Goal: Task Accomplishment & Management: Manage account settings

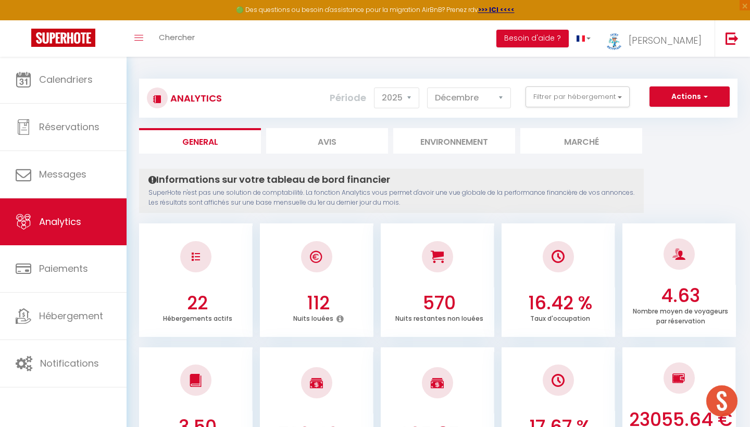
select select "2025"
select select "12"
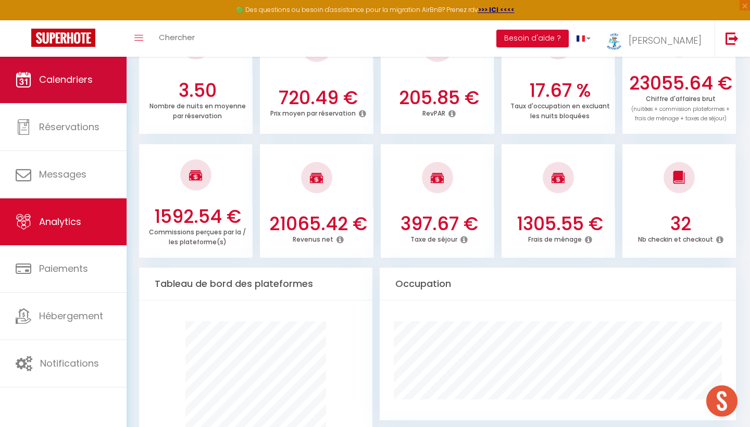
click at [75, 94] on link "Calendriers" at bounding box center [63, 79] width 127 height 47
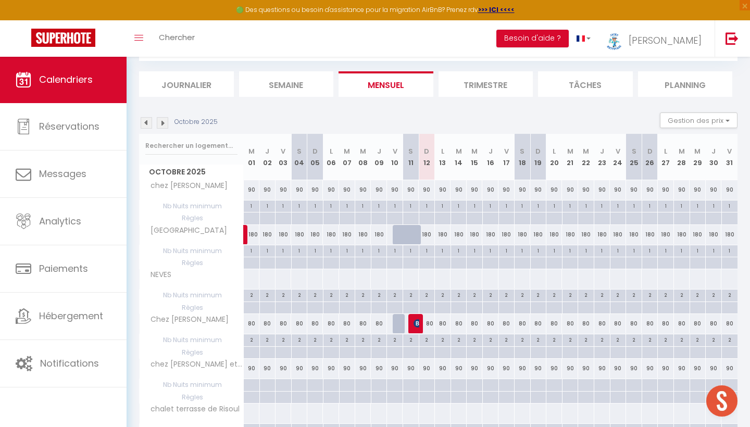
scroll to position [56, 0]
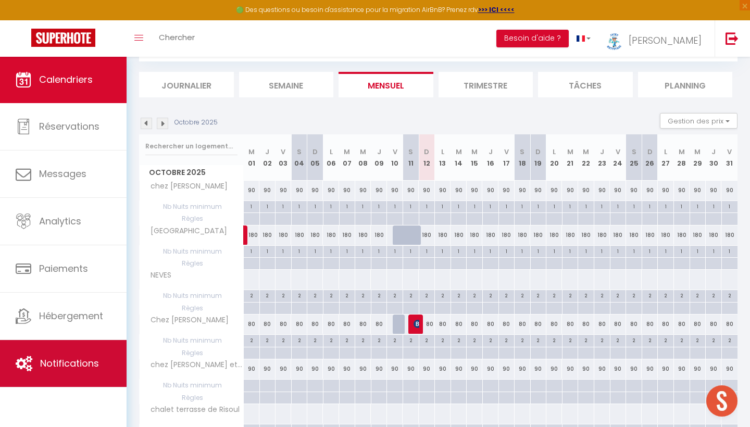
click at [72, 356] on link "Notifications" at bounding box center [63, 363] width 127 height 47
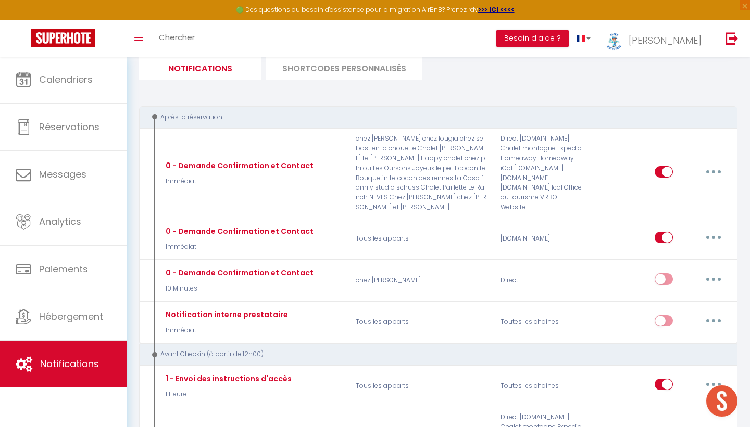
scroll to position [96, 0]
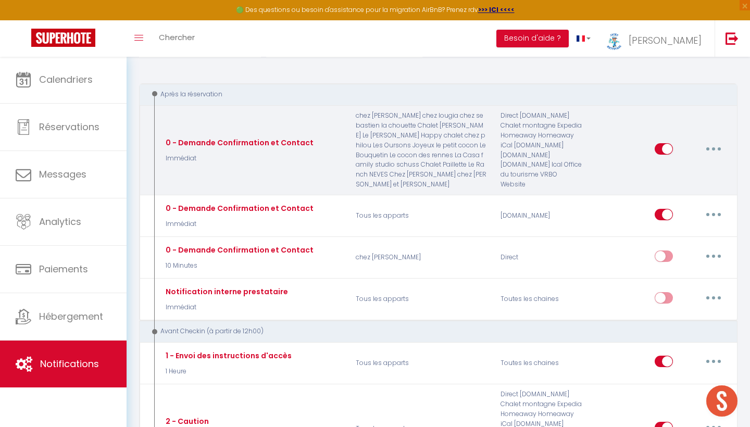
click at [719, 141] on button "button" at bounding box center [713, 149] width 29 height 17
click at [674, 163] on link "Editer" at bounding box center [686, 172] width 77 height 18
type input "0 - Demande Confirmation et Contact"
select select "Immédiat"
select select "if_booking_is_paid"
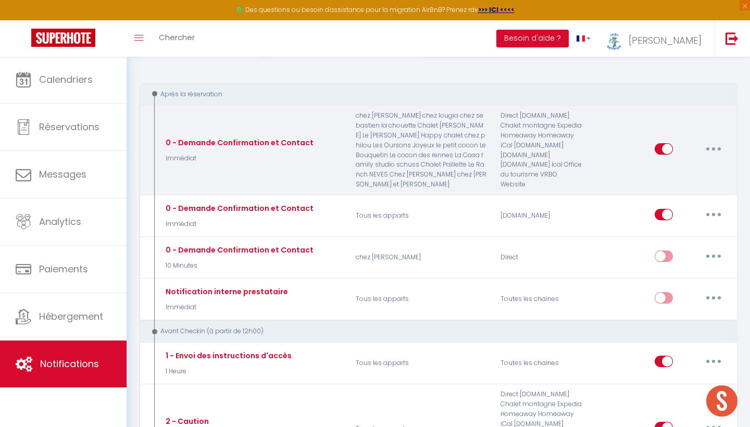
checkbox input "true"
checkbox input "false"
checkbox input "true"
radio input "true"
type input "mail de bienvenue et procédure d'accés"
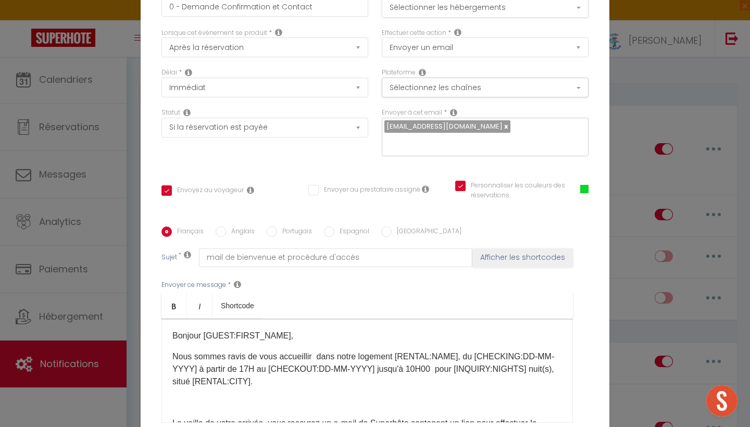
click at [436, 6] on button "Sélectionner les hébergements" at bounding box center [485, 8] width 207 height 20
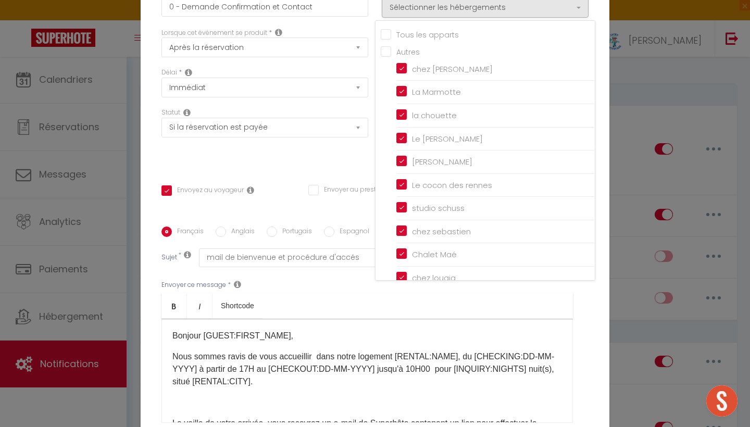
click at [385, 36] on input "Tous les apparts" at bounding box center [488, 34] width 214 height 10
checkbox input "true"
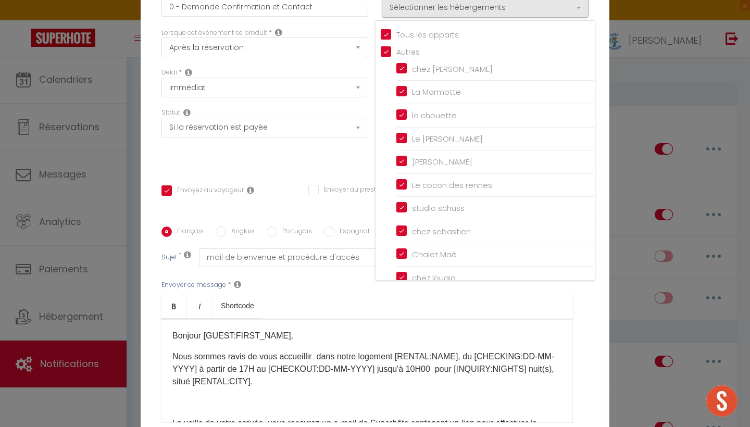
checkbox input "false"
checkbox input "true"
click at [494, 326] on div "Bonjour [GUEST:FIRST_NAME]​,​​​ Nous sommes ravis de vous accueillir​​ dans not…" at bounding box center [366, 371] width 411 height 104
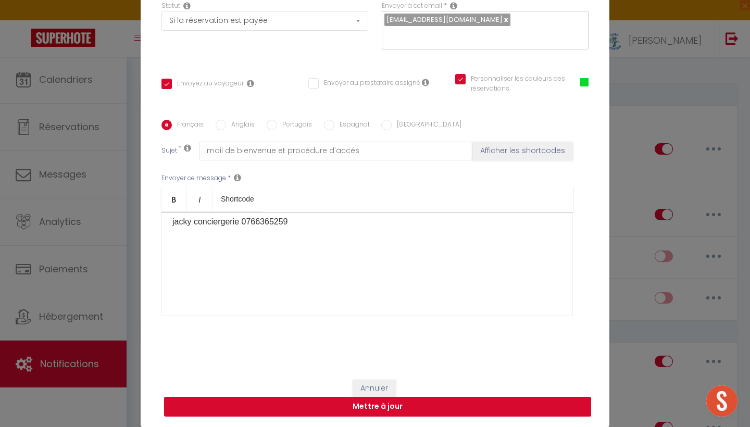
scroll to position [106, 0]
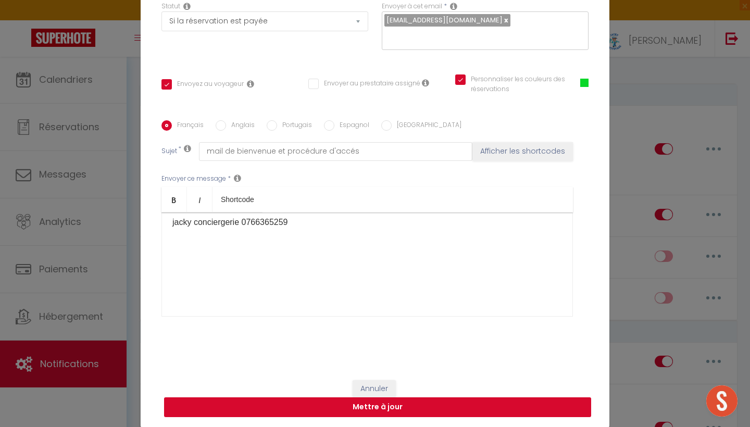
click at [388, 407] on button "Mettre à jour" at bounding box center [377, 407] width 427 height 20
checkbox input "true"
checkbox input "false"
checkbox input "true"
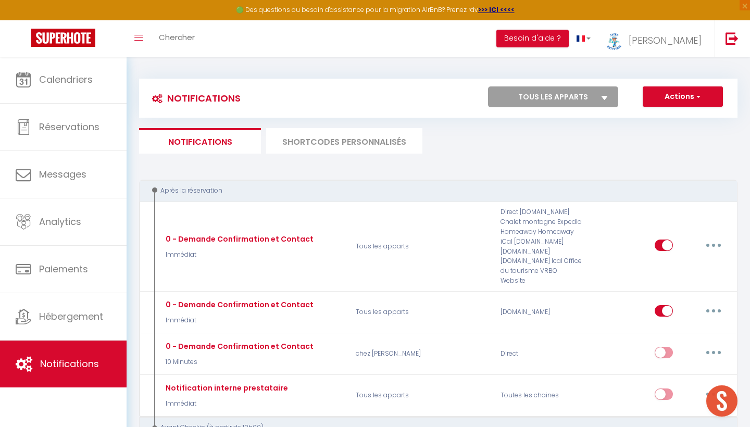
scroll to position [24, 0]
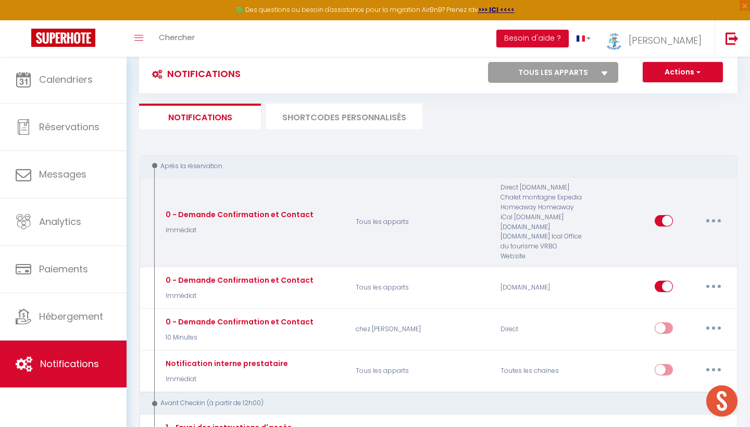
click at [721, 212] on button "button" at bounding box center [713, 220] width 29 height 17
click at [662, 240] on link "Editer" at bounding box center [686, 244] width 77 height 18
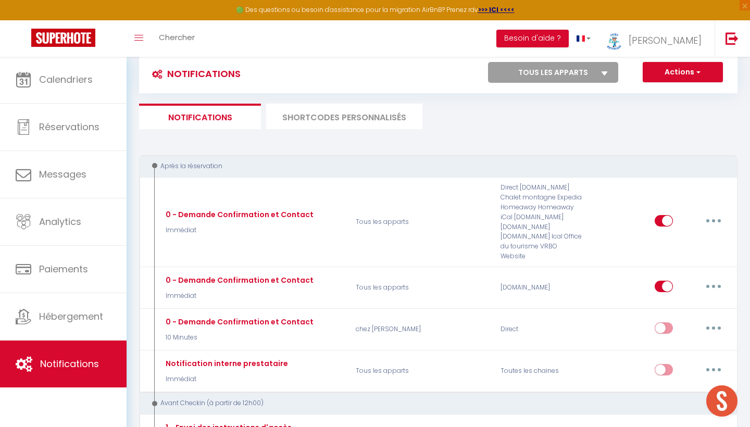
click at [371, 119] on li "SHORTCODES PERSONNALISÉS" at bounding box center [344, 117] width 156 height 26
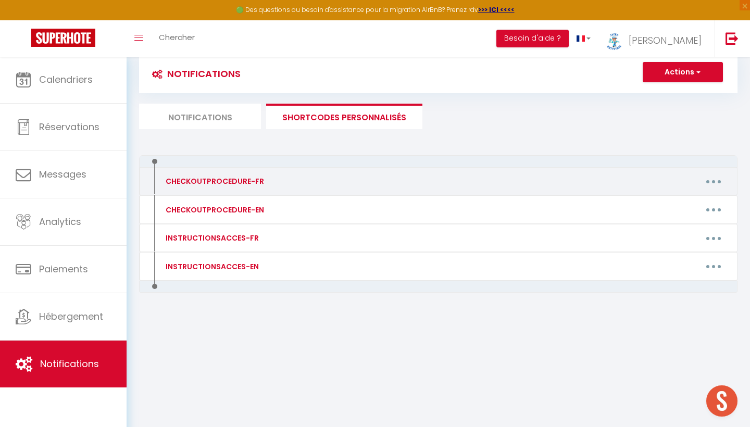
click at [717, 181] on button "button" at bounding box center [713, 181] width 29 height 17
click at [663, 202] on link "Editer" at bounding box center [686, 205] width 77 height 18
type input "CHECKOUTPROCEDURE-FR"
type textarea "1 - Faire la vaisselle , jeter les poubelles, vider le frigo , vider le lave va…"
type textarea "1 - Faire la vaisselle , jeter les poubelles, vider le frigo rassembler le ling…"
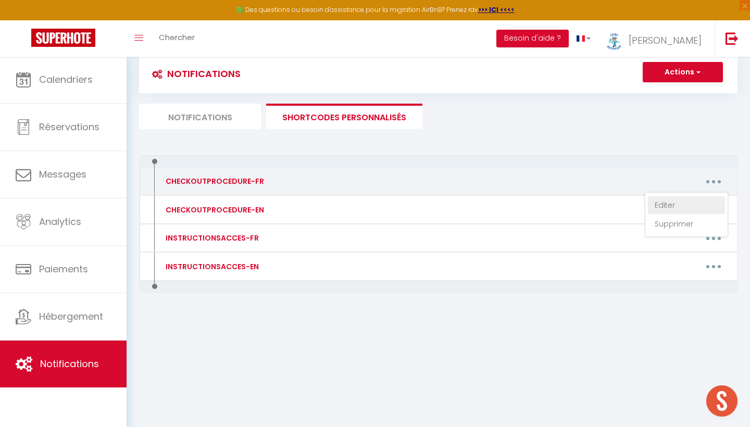
type textarea "1 - Faire la vaisselle , jeter les poubelles, vider le frigo rassembler le ling…"
type textarea "1 - Faire la vaisselle , jeter les poubelles, vider le frigo , vider le lave va…"
type textarea "1 - Faire la vaisselle , jeter les poubelles, vider le frigo rassembler le ling…"
type textarea "1 - Faire la vaisselle , jeter les poubelles, vider le frigo , vider le lave va…"
type textarea "1 - Faire la vaisselle , jeter les poubelles, vider le frigo rassembler le ling…"
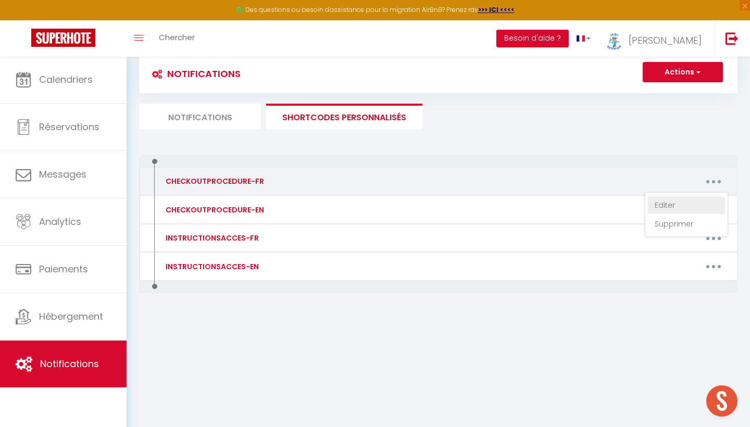
type textarea "1 - Faire la vaisselle , jeter les poubelles, vider le frigo rassembler le ling…"
type textarea "1 - Faire la vaisselle , jeter les poubelles, vider le frigo , vider le lave va…"
type textarea "1 - Faire la vaisselle et la ranger , jeter toute les poubelles, vider le frigo…"
type textarea "1 - Faire la vaisselle , jeter les poubelles, vider le frigo , vider le lave va…"
type textarea "1 - Faire la vaisselle , jeter les poubelles, vider le frigo rassembler le ling…"
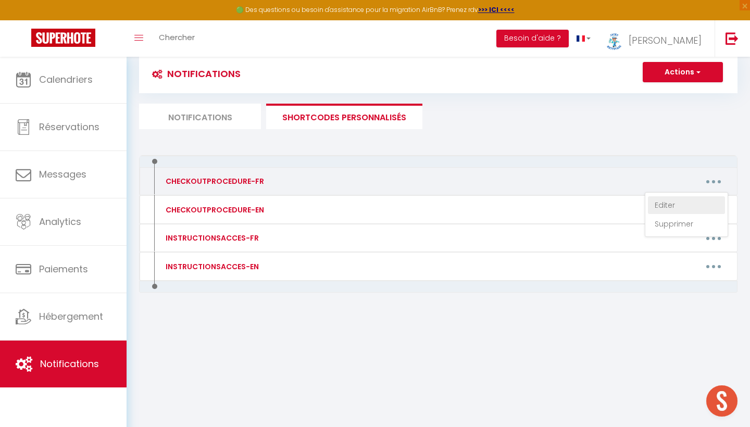
type textarea "1 - Faire la vaisselle , jeter les poubelles, vider le frigo rassembler le ling…"
type textarea "1 - Faire la vaisselle , jeter les poubelles, vider le frigo 2 - À 10h00 maximu…"
type textarea "1 - Faire la vaisselle , jeter les poubelles, vider le frigo et congélateur ras…"
type textarea "1 - Faire la vaisselle , jeter les poubelles, vider le frigo rassembler le ling…"
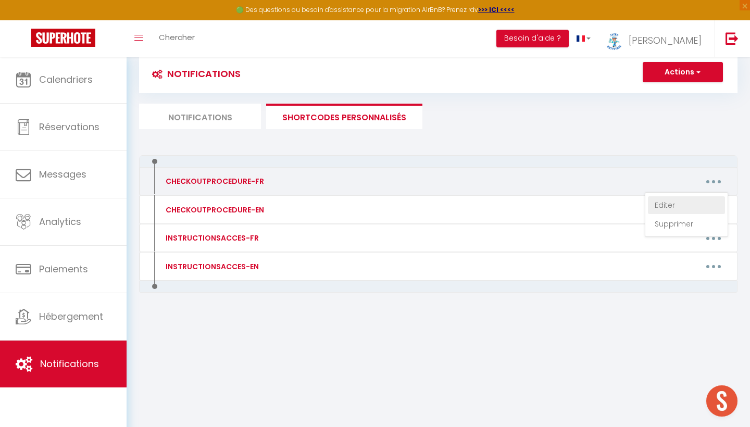
type textarea "1 - Faire la vaisselle , jeter les poubelles, vider le frigo rassembler le ling…"
type textarea "1 - Faire la vaisselle , jeter les poubelles, vider le frigo , rassembler le li…"
type textarea "1 - Faire la vaisselle , jeter les poubelles, vider le frigo ,vider le lave vai…"
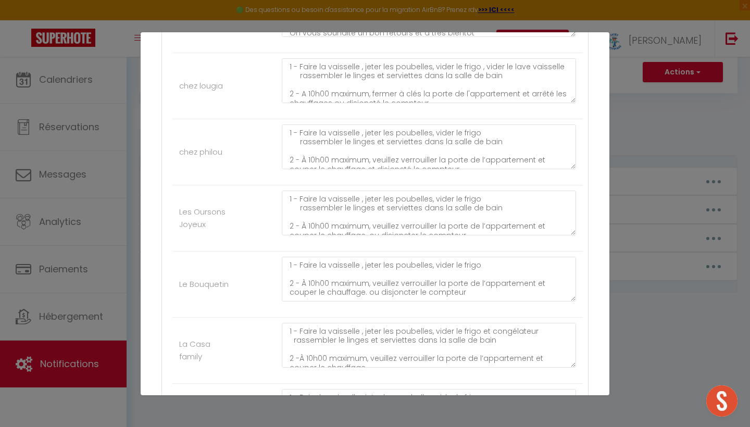
scroll to position [803, 0]
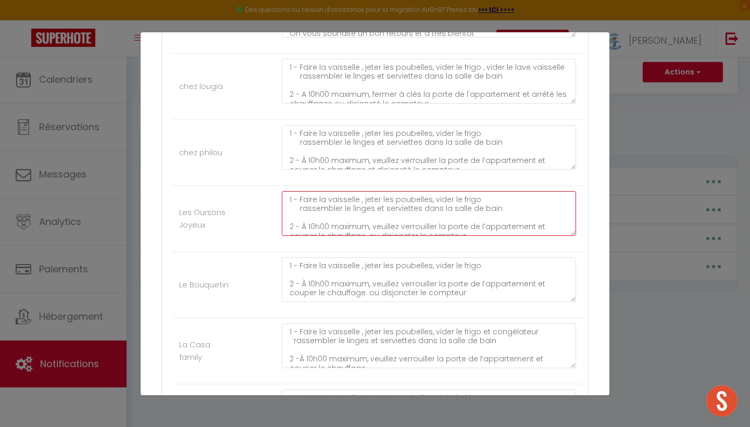
click at [379, 216] on textarea "1 - Faire la vaisselle , jeter les poubelles, vider le frigo rassembler le ling…" at bounding box center [429, 213] width 294 height 45
click at [425, 229] on textarea "1 - Faire la vaisselle , jeter les poubelles, vider le frigo rassembler le ling…" at bounding box center [429, 213] width 294 height 45
click at [424, 230] on textarea "1 - Faire la vaisselle , jeter les poubelles, vider le frigo rassembler le ling…" at bounding box center [429, 213] width 294 height 45
click at [459, 229] on textarea "1 - Faire la vaisselle , jeter les poubelles, vider le frigo rassembler le ling…" at bounding box center [429, 213] width 294 height 45
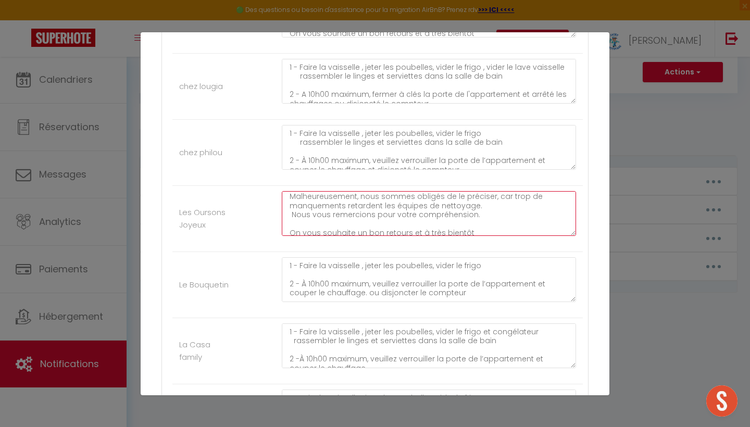
type textarea "1 - Faire la vaisselle , jeter les poubelles, vider le frigo rassembler le ling…"
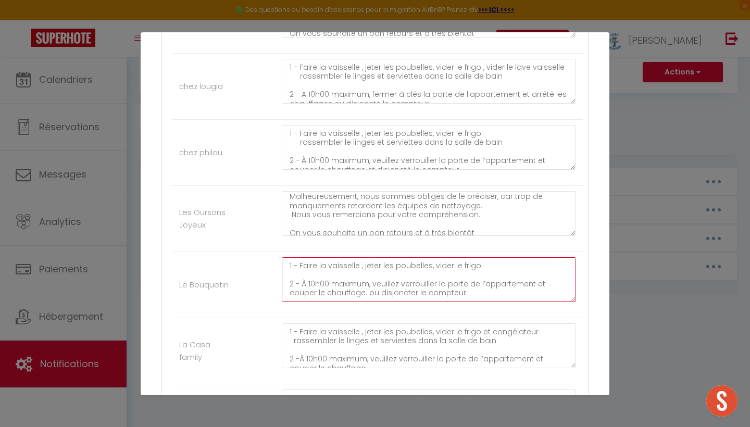
click at [505, 266] on textarea "1 - Faire la vaisselle , jeter les poubelles, vider le frigo 2 - À 10h00 maximu…" at bounding box center [429, 279] width 294 height 45
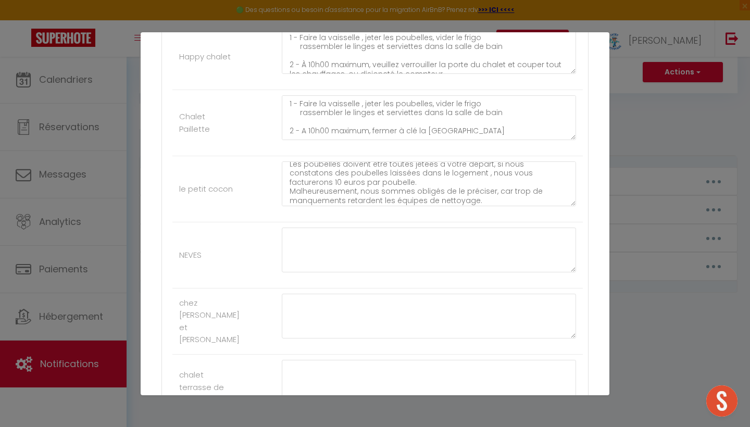
scroll to position [152, 0]
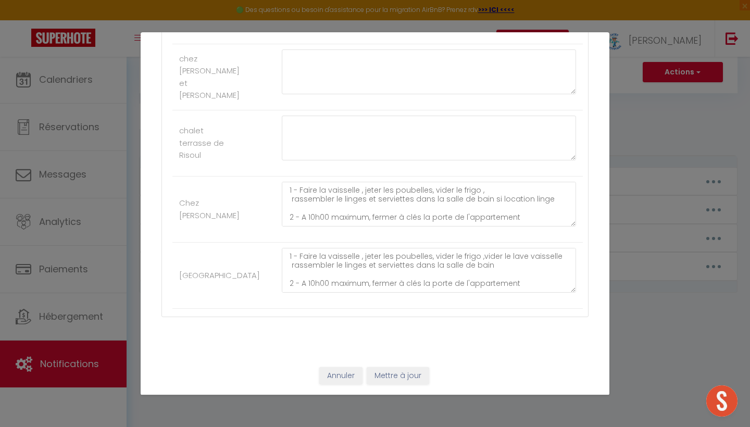
scroll to position [1407, 0]
click at [356, 379] on button "Annuler" at bounding box center [340, 377] width 43 height 18
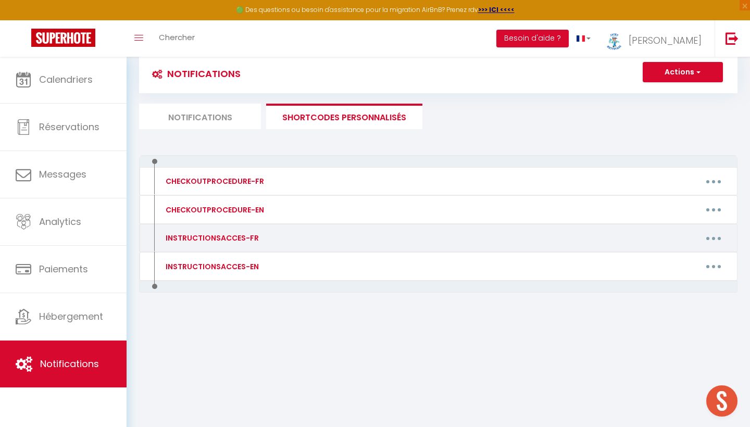
click at [719, 237] on button "button" at bounding box center [713, 238] width 29 height 17
click at [671, 261] on link "Editer" at bounding box center [686, 262] width 77 height 18
type input "INSTRUCTIONSACCES-FR"
type textarea "instructions accès"
type textarea "L’ipsumdolors am consec adip el seddoeius T’Incididuntu, la 8 etdolor Magna Ali…"
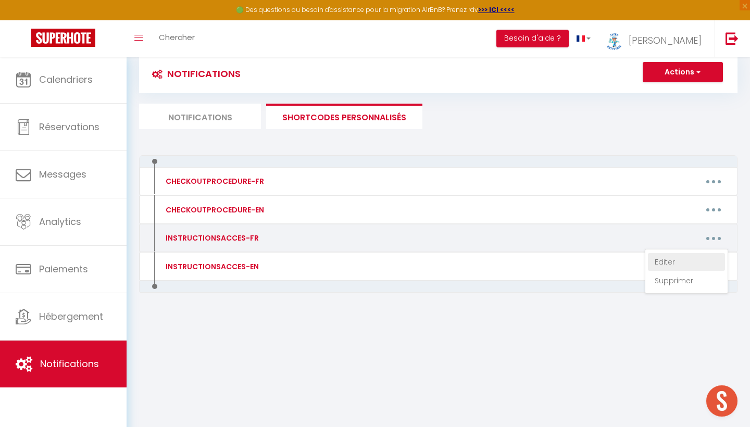
type textarea "Lo ipsumdolo S’Ametconsect ad elitse do 6 eiusmod Tempo Inci ut Laboreet. Do ma…"
type textarea "Loremipsu Dol Sitamet, con A, elitseddoei 212 (tem-in-utlabore), etdol Magn Ali…"
type textarea "L’ipsumdolors A89 co adipis elit se doeiusmod T’Incididuntu, la 8 etdolor Magna…"
type textarea "Lo ipsumdolo Si Ametco ad elitse d Eius tem Incid, 37953. Utla etdolor ma aliqu…"
type textarea "8-Lorem ips do sita co ad elitseddo : Eiusmo temp in utla et do magnaal en Admi…"
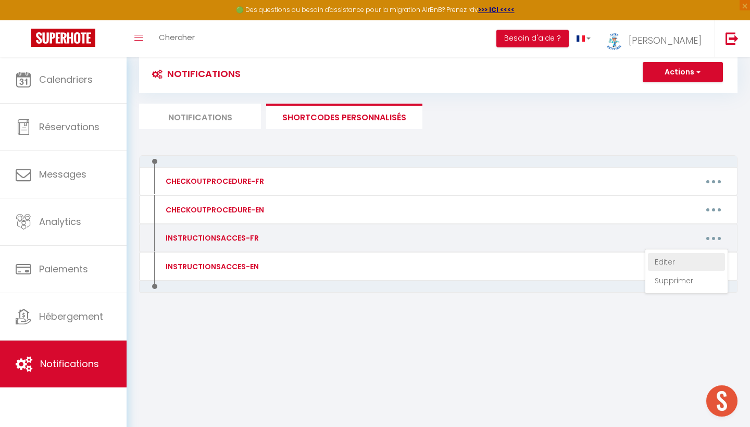
type textarea "Lo ipsumdolo Si Ametco ad elitse Doeiu tempo Inci utlabo 40151 ETDO mag Aliqu .…"
type textarea "Lo ipsumdolo Sitametco adipi el Seddoei temporin, utlaboreetd magnaa 403, eni a…"
type textarea "Lo Ipsumd si ametc ad 9617 elits do Eiusmod, 67108 Tempor. In utlab: E’dolorem …"
type textarea "L’ipsumdolors am consec adip el seddoeius Tempor, 6290 incid ut Laboree, Dolore…"
type textarea "L’ipsumdolors am conse adip el seddoeius « Tem Incididunt U », la 5etd magna. A…"
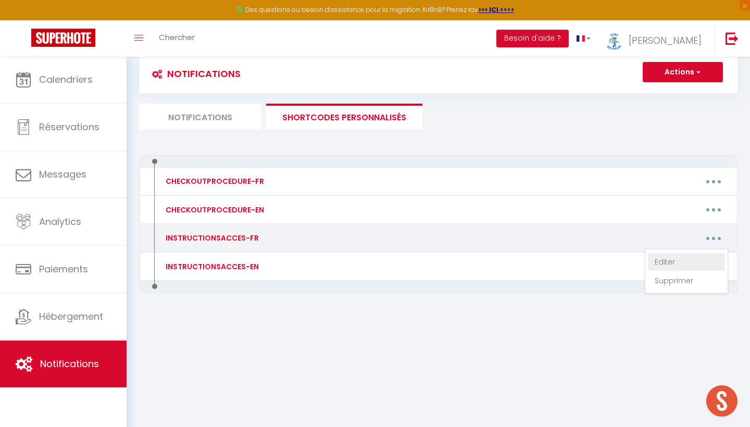
type textarea "Loremipsumd sitame 54, conse adip el seddoeius Te Incidid U la 1etd magna. Aliq…"
type textarea "l'ipsumdolors am consec adip el seddoeius temporincid , utlaboreetd magnaa 43 e…"
type textarea "l'ipsumdolors am conse adip el seddoeius Temporinci utlab et Dolorem aliquaen, …"
type textarea "loremi dol sitametc adipis 8 (elits do eiusmo), 522 tempo in utlabor etdolore, …"
type textarea "loremi dol sitametc adipisc 9 (elits do eiusmo), 162 tempo in utlabor etdolore,…"
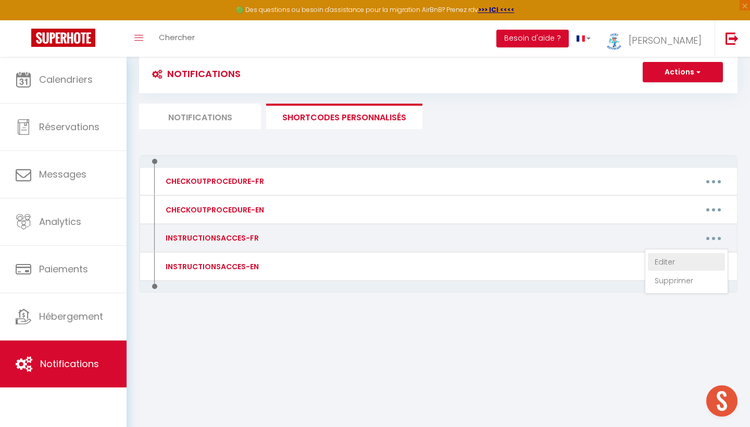
type textarea "L’ipsumdolors am consec adip el seddoeius Temporinc, utla Etdolo-Magna, al-enim…"
type textarea "L'ipsumdolors ame conse adip el seddoeius Temporinci utlab 6 et dolore 04, magn…"
type textarea "L'ipsumdolors ame conse adip el seddoeius TEMPORIN 1, utlab 5 et dolore 590, ma…"
type textarea "lo ipsumdol si ametc adip el seddoeius Temporinci u labo etdolo Magna, aliquae …"
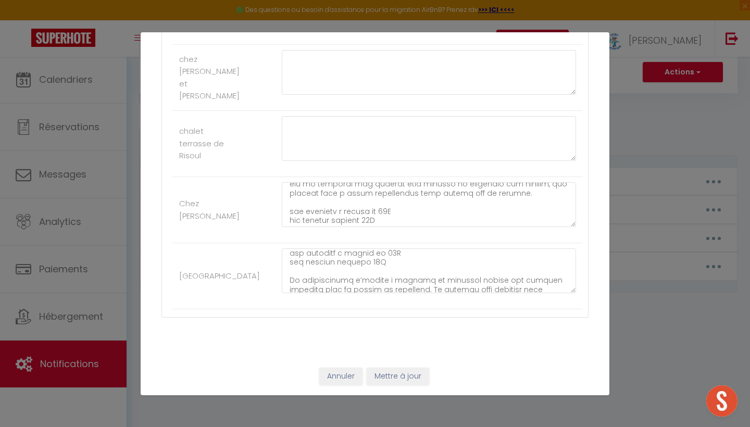
scroll to position [81, 0]
click at [340, 374] on button "Annuler" at bounding box center [340, 377] width 43 height 18
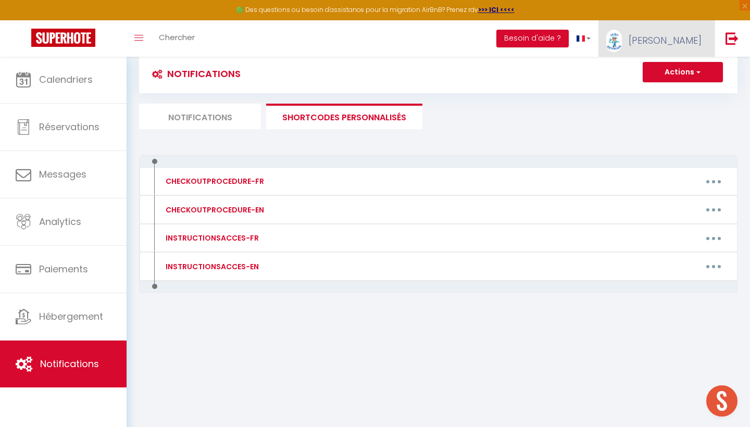
click at [667, 53] on link "[PERSON_NAME]" at bounding box center [656, 38] width 116 height 36
click at [688, 75] on link "Paramètres" at bounding box center [672, 73] width 77 height 18
select select "fr"
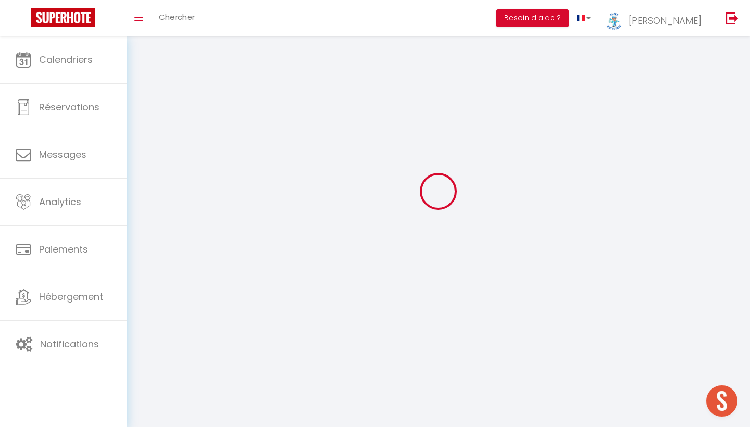
type input "[PERSON_NAME]"
type input "Butterbach"
type input "0766365259"
type input "[STREET_ADDRESS]"
type input "05600"
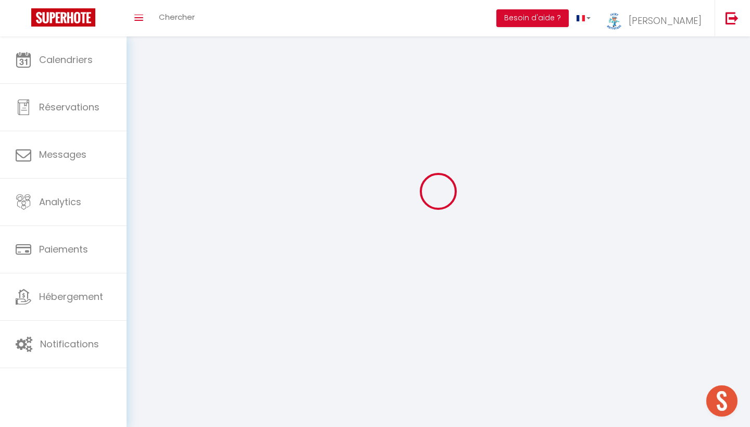
type input "risoul"
type input "rOYzJ1EbEznSprzNCfi1eb1FI"
type input "GcUhbwpn3uAFGKoTQuPm5vfVK"
type input "[URL][DOMAIN_NAME]"
type input "rOYzJ1EbEznSprzNCfi1eb1FI"
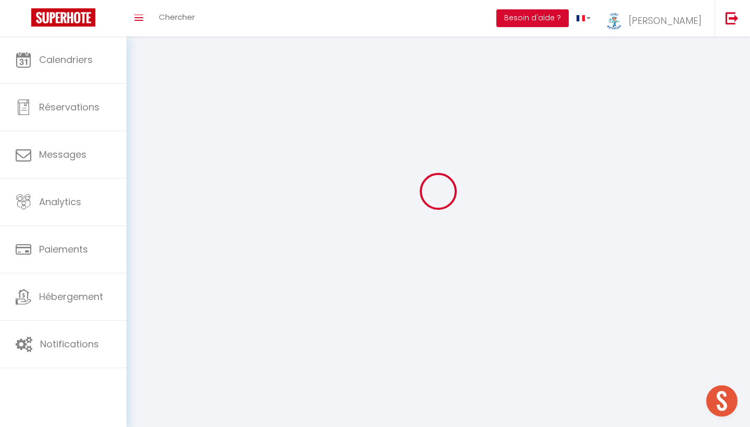
type input "GcUhbwpn3uAFGKoTQuPm5vfVK"
type input "[URL][DOMAIN_NAME]"
select select "1"
select select "28"
select select "fr"
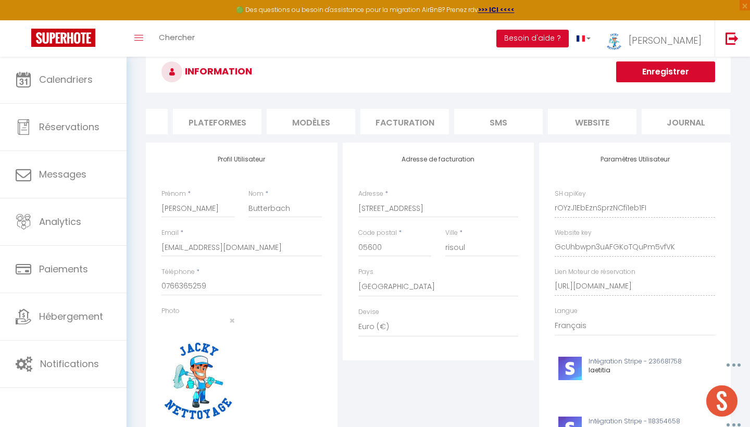
scroll to position [0, 160]
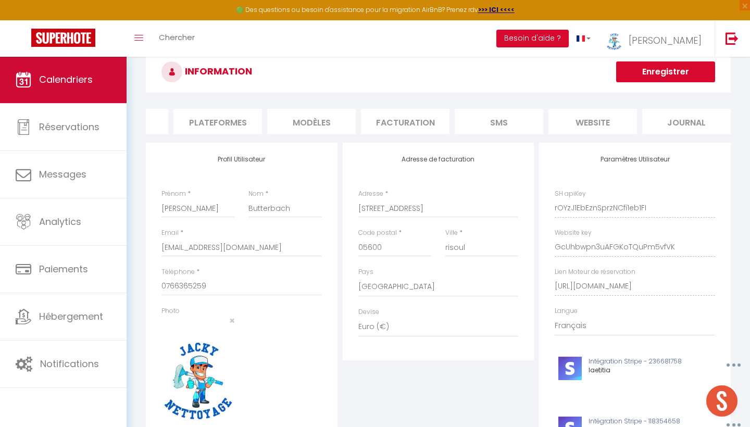
click at [91, 92] on link "Calendriers" at bounding box center [63, 79] width 127 height 47
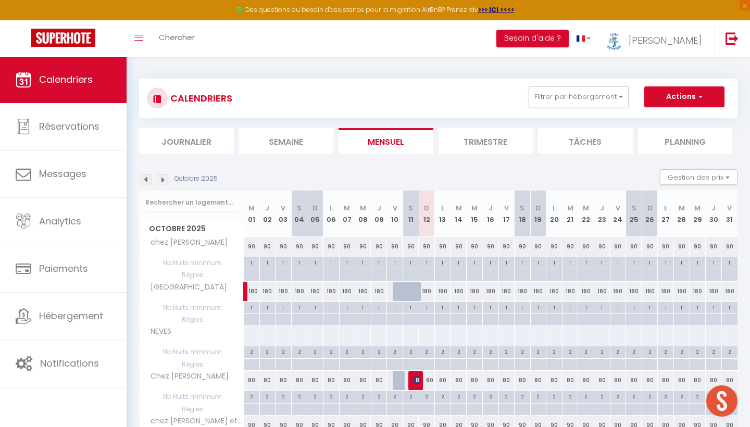
click at [162, 181] on img at bounding box center [162, 179] width 11 height 11
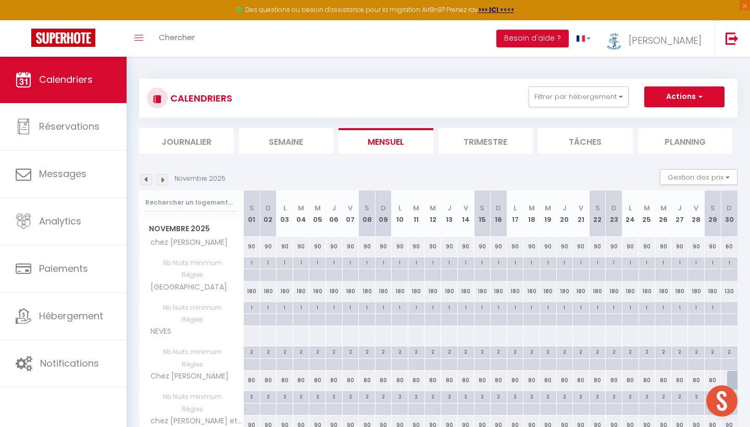
click at [162, 181] on img at bounding box center [162, 179] width 11 height 11
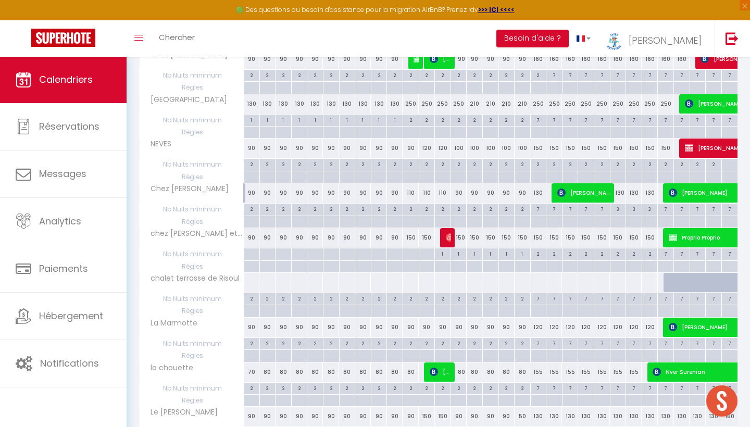
scroll to position [194, 0]
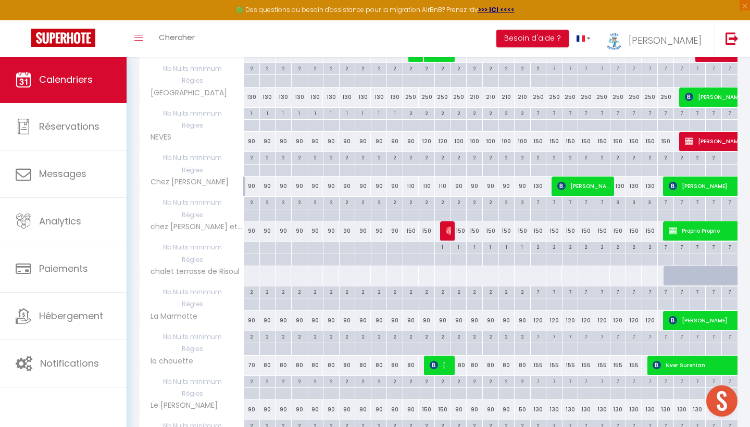
click at [683, 187] on span "[PERSON_NAME]" at bounding box center [753, 186] width 168 height 20
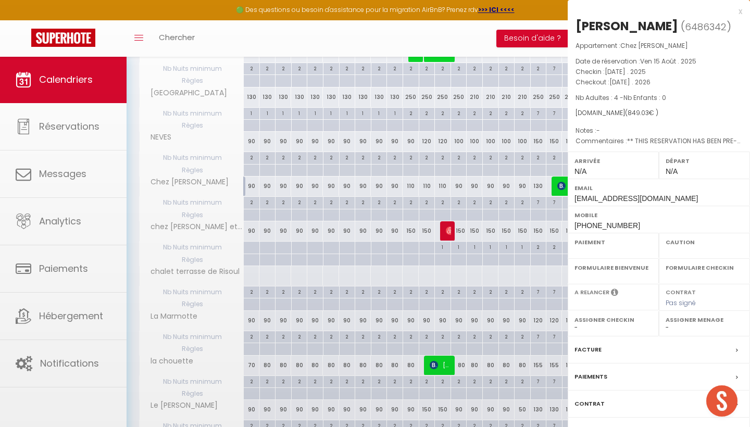
select select "OK"
select select "KO"
select select "0"
select select "1"
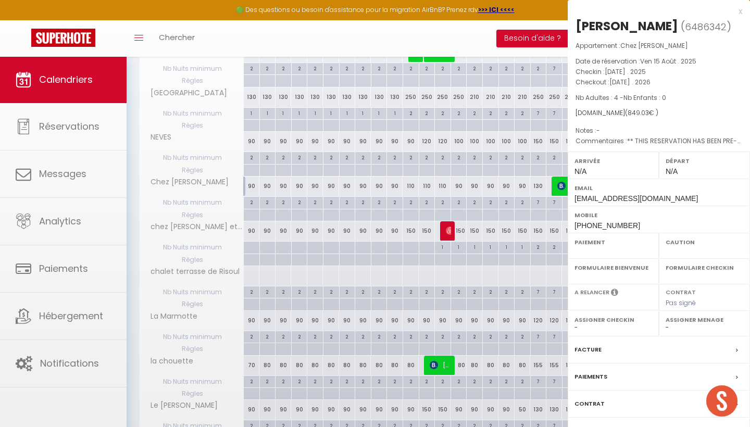
select select
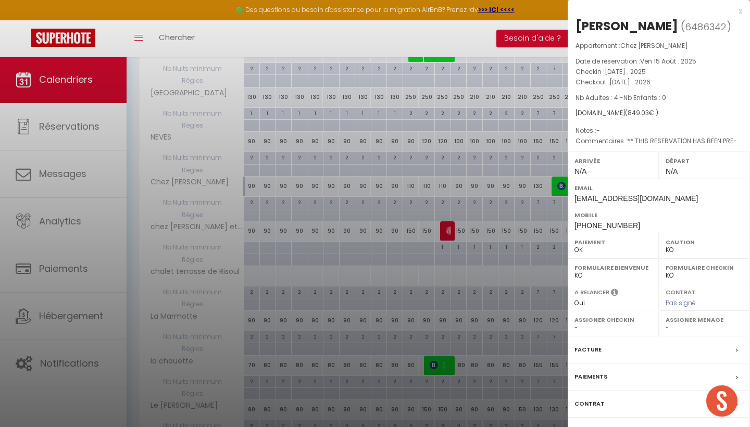
click at [586, 325] on label "Assigner Checkin" at bounding box center [613, 319] width 78 height 10
click at [594, 355] on label "Facture" at bounding box center [587, 349] width 27 height 11
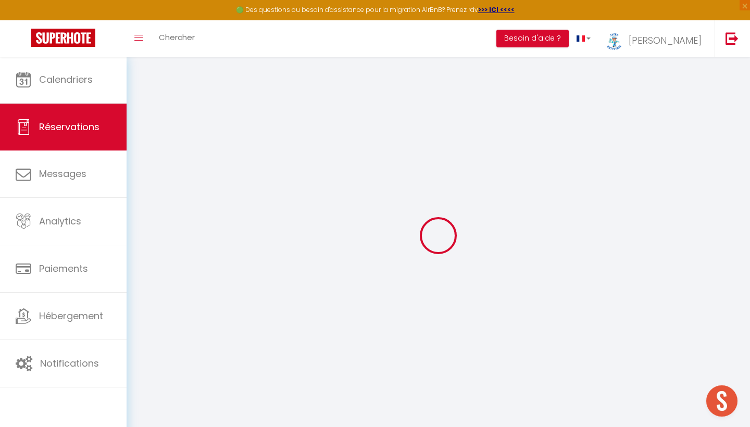
select select
checkbox input "false"
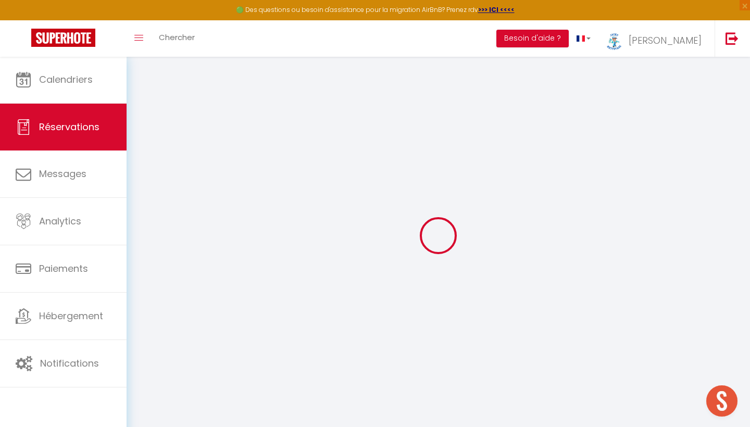
select select
checkbox input "false"
type textarea "** THIS RESERVATION HAS BEEN PRE-PAID ** BOOKING NOTE : Payment charge is EUR 1…"
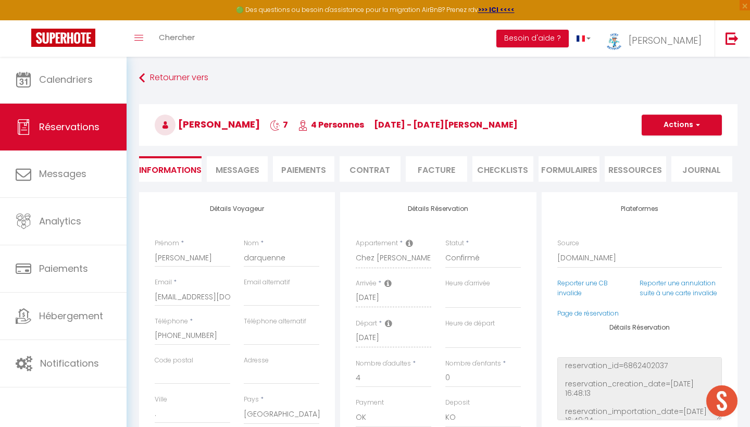
type input "70"
type input "37.1"
select select
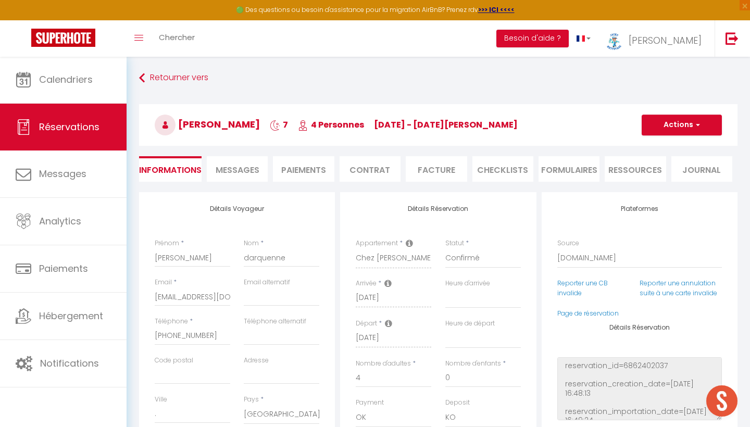
select select
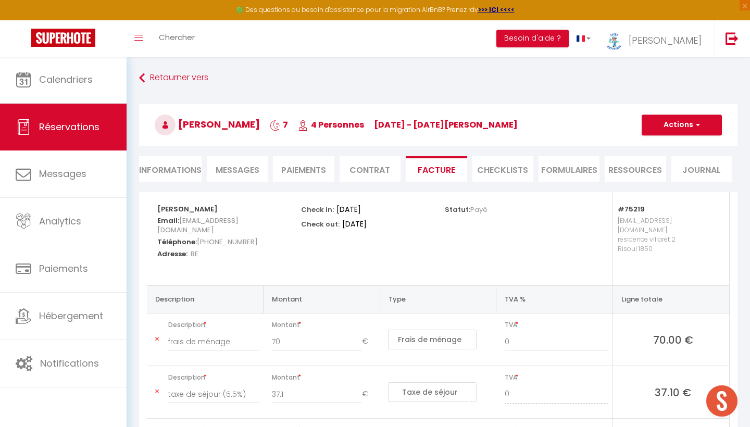
click at [164, 177] on li "Informations" at bounding box center [170, 169] width 62 height 26
select select
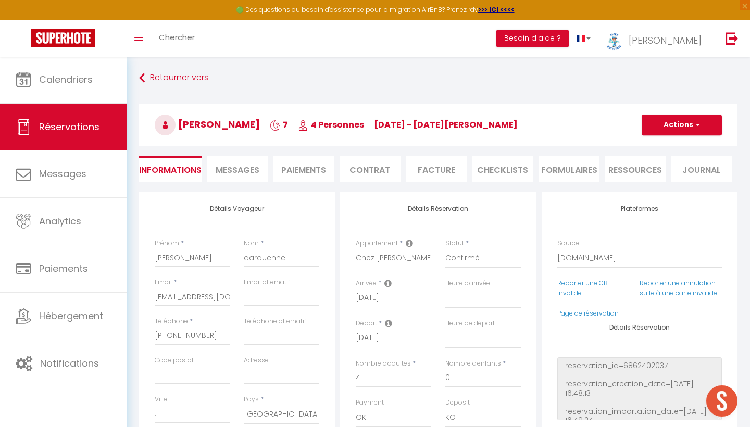
click at [305, 176] on li "Paiements" at bounding box center [303, 169] width 61 height 26
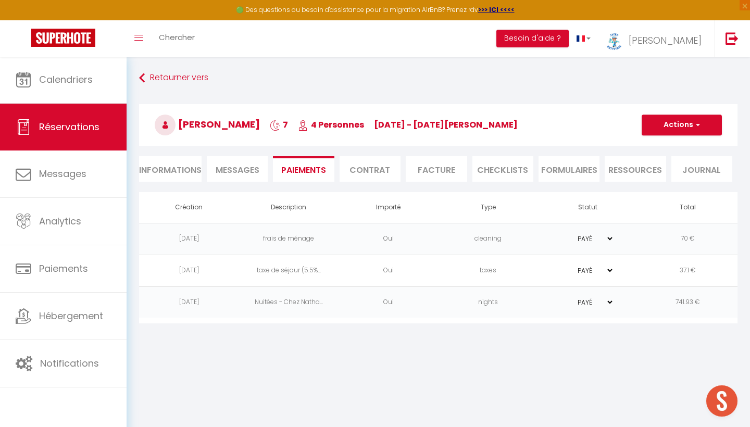
click at [381, 178] on li "Contrat" at bounding box center [369, 169] width 61 height 26
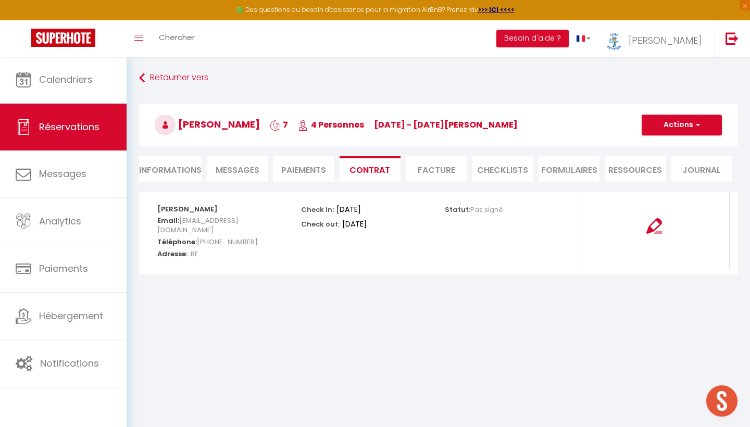
click at [454, 175] on li "Facture" at bounding box center [436, 169] width 61 height 26
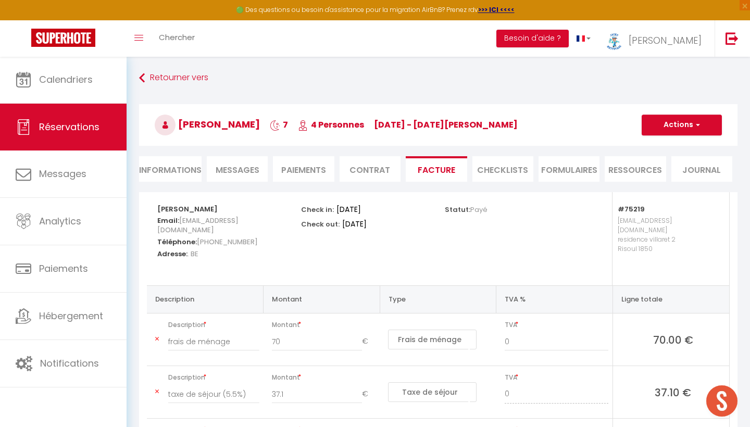
click at [176, 173] on li "Informations" at bounding box center [170, 169] width 62 height 26
select select
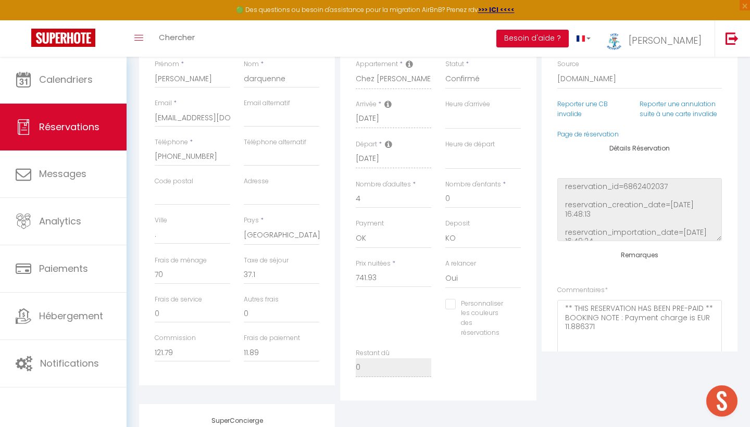
scroll to position [180, 0]
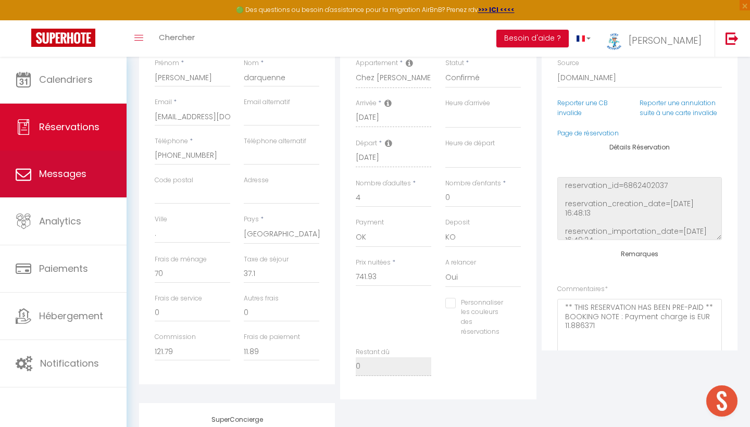
click at [100, 179] on link "Messages" at bounding box center [63, 173] width 127 height 47
select select "message"
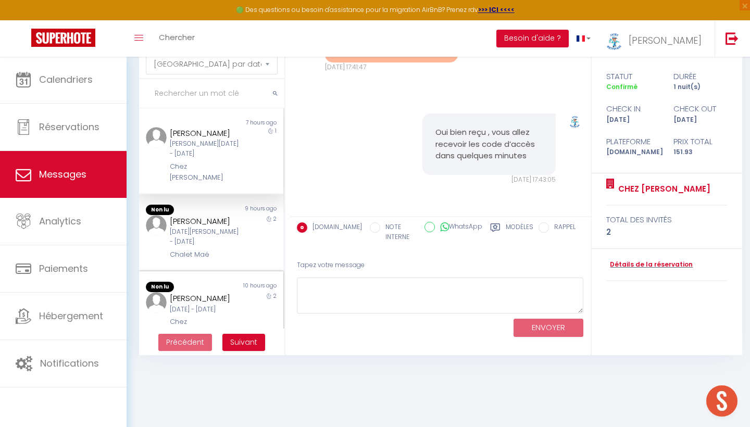
scroll to position [56, 0]
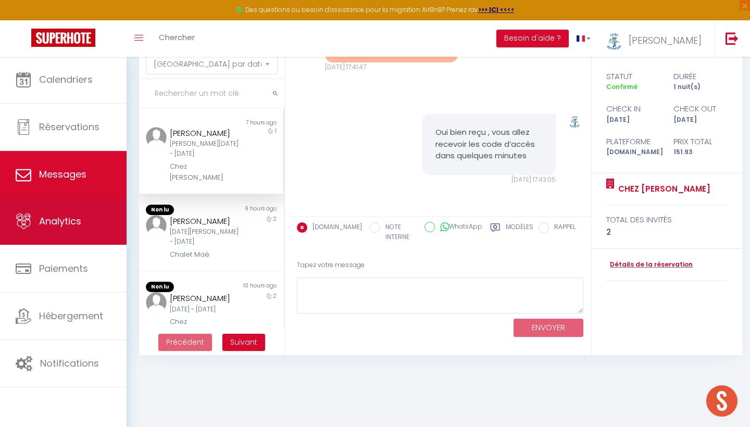
click at [67, 220] on span "Analytics" at bounding box center [60, 221] width 42 height 13
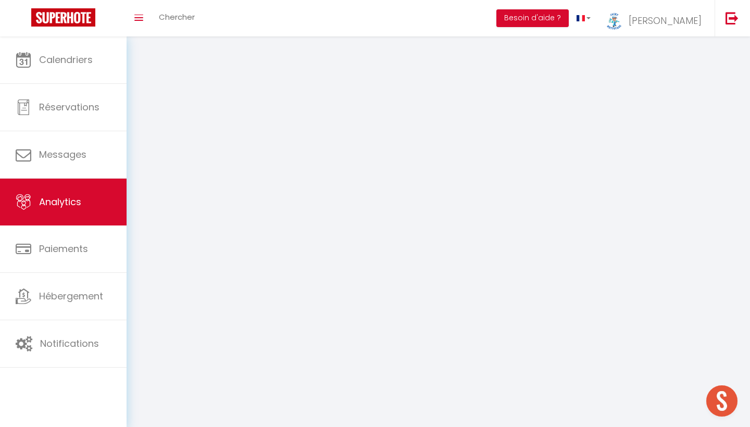
select select "2025"
select select "10"
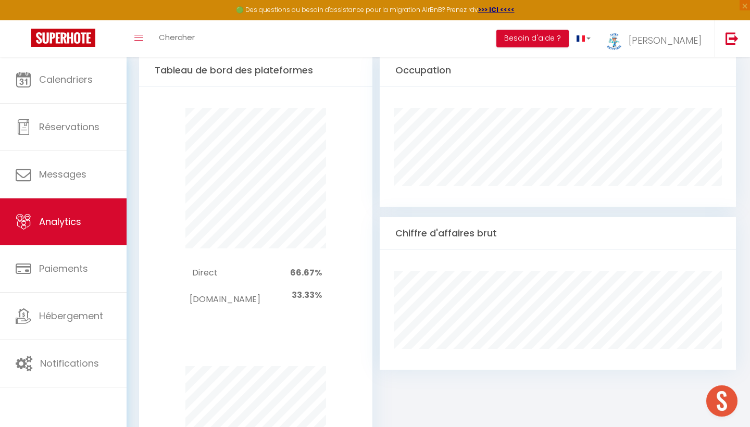
scroll to position [551, 0]
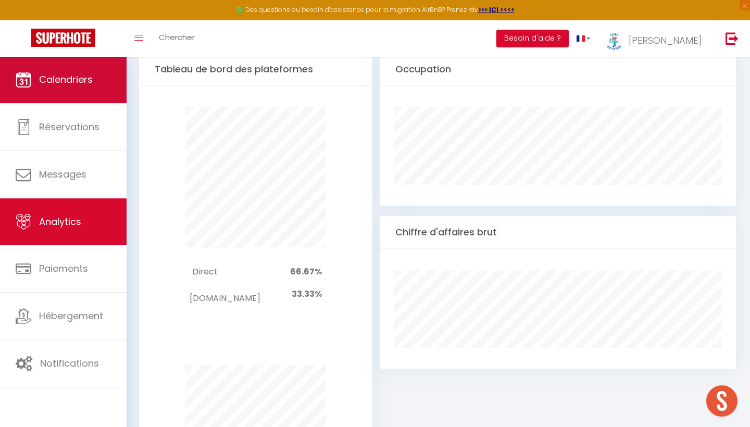
click at [49, 79] on span "Calendriers" at bounding box center [66, 79] width 54 height 13
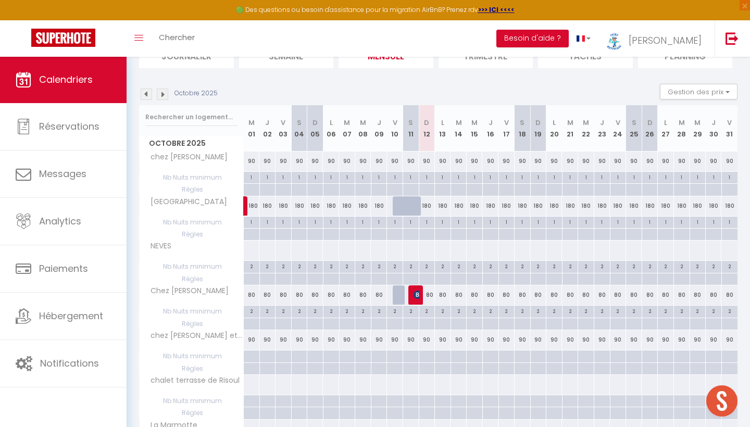
scroll to position [104, 0]
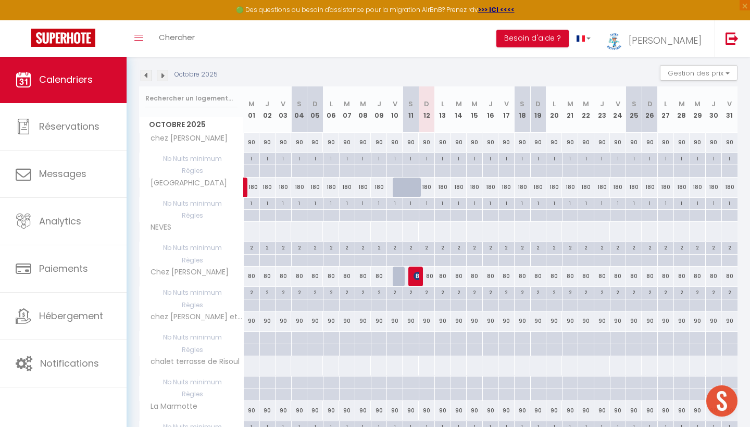
click at [159, 75] on img at bounding box center [162, 75] width 11 height 11
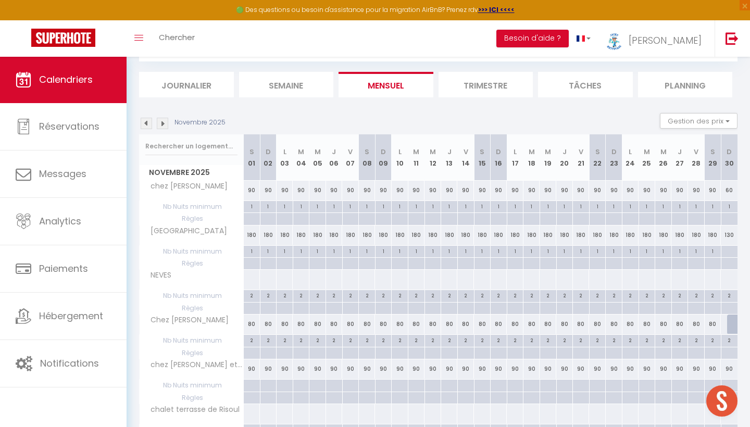
click at [165, 133] on div "Novembre 2025 Gestion des prix Nb Nuits minimum Règles Disponibilité" at bounding box center [438, 123] width 598 height 21
click at [167, 125] on img at bounding box center [162, 123] width 11 height 11
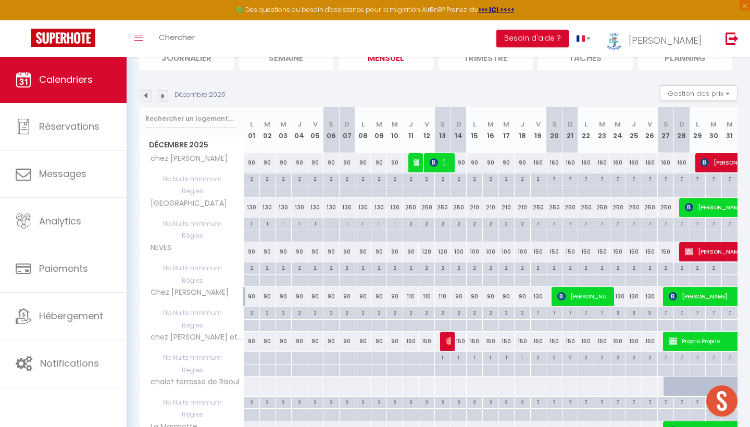
scroll to position [80, 0]
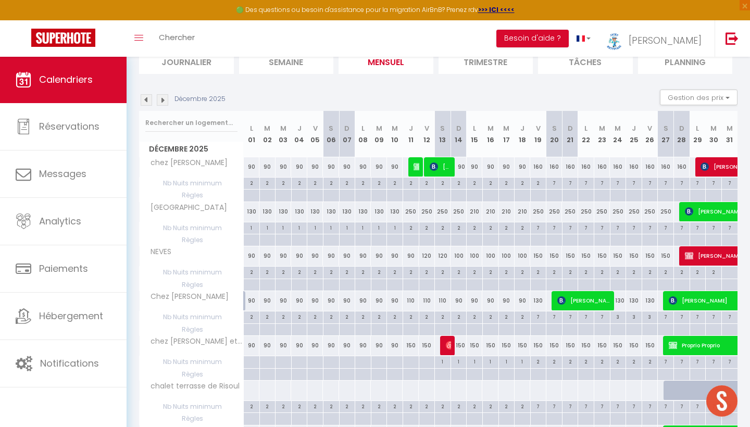
click at [160, 100] on img at bounding box center [162, 99] width 11 height 11
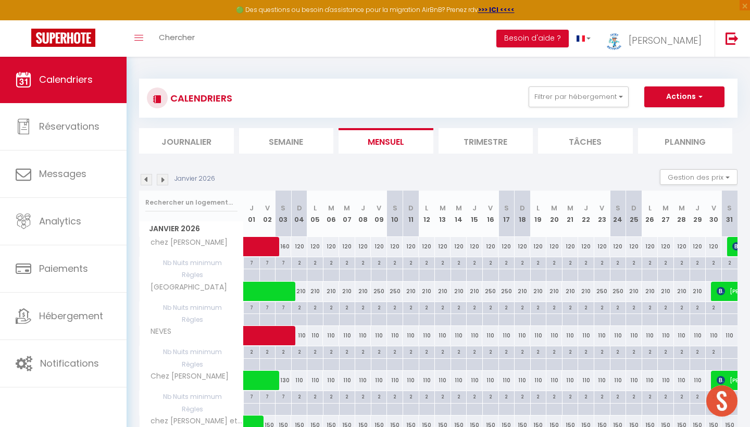
scroll to position [0, 0]
click at [163, 182] on img at bounding box center [162, 179] width 11 height 11
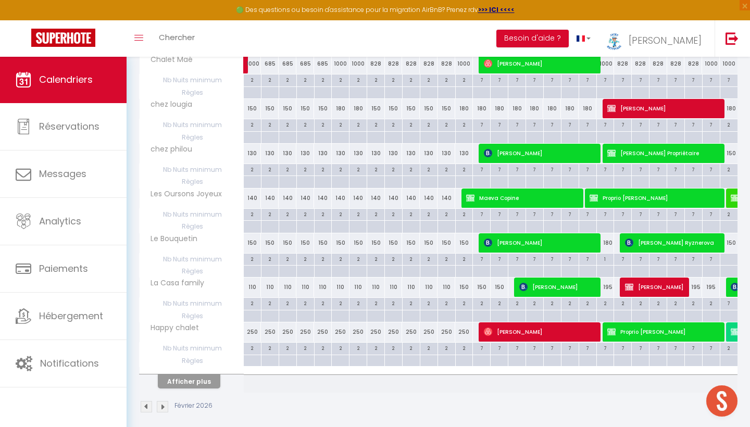
scroll to position [763, 0]
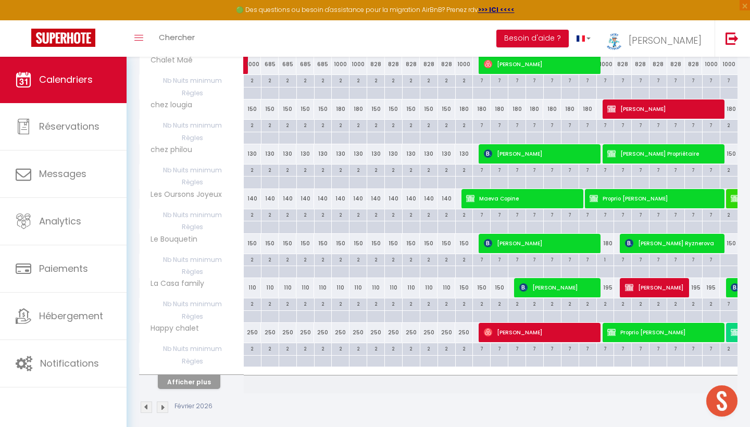
click at [190, 375] on button "Afficher plus" at bounding box center [189, 382] width 62 height 14
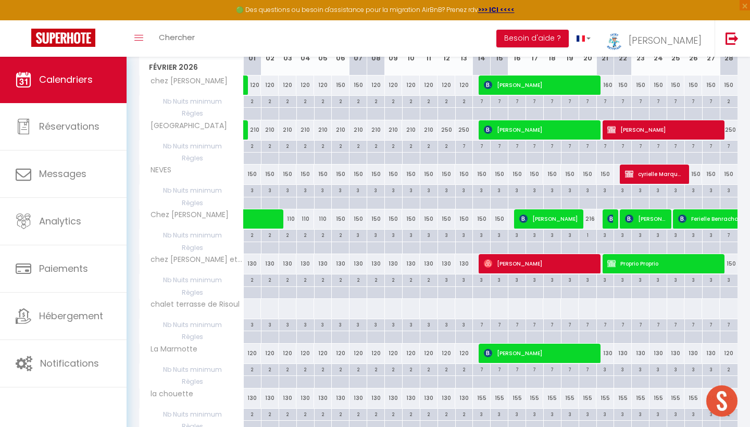
scroll to position [162, 0]
